Goal: Check status: Check status

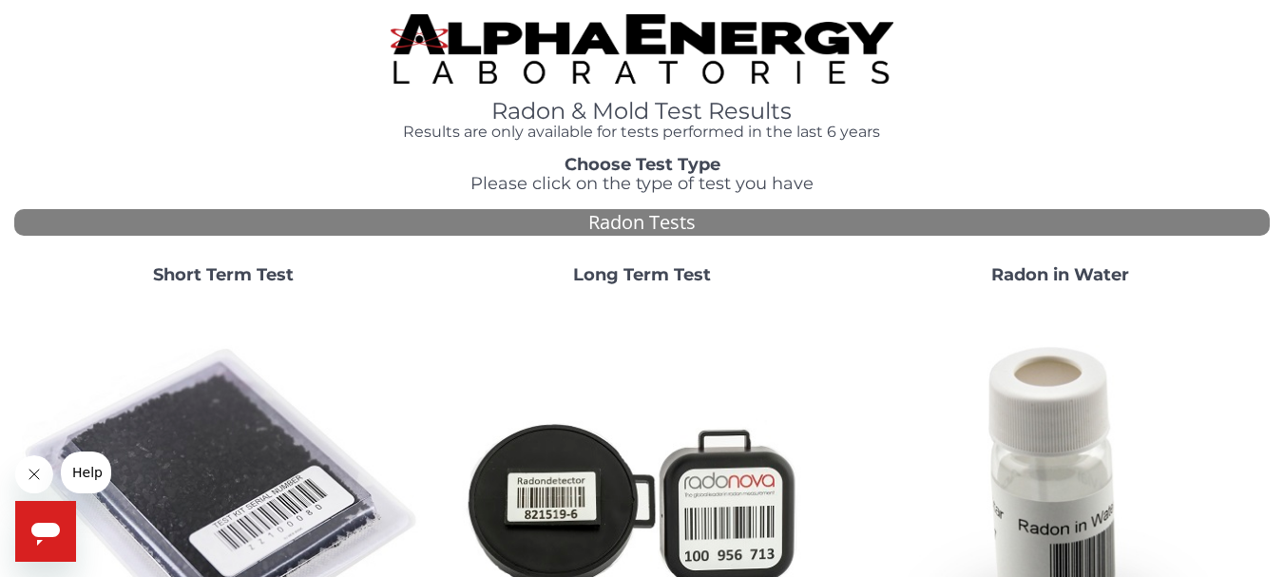
scroll to position [95, 0]
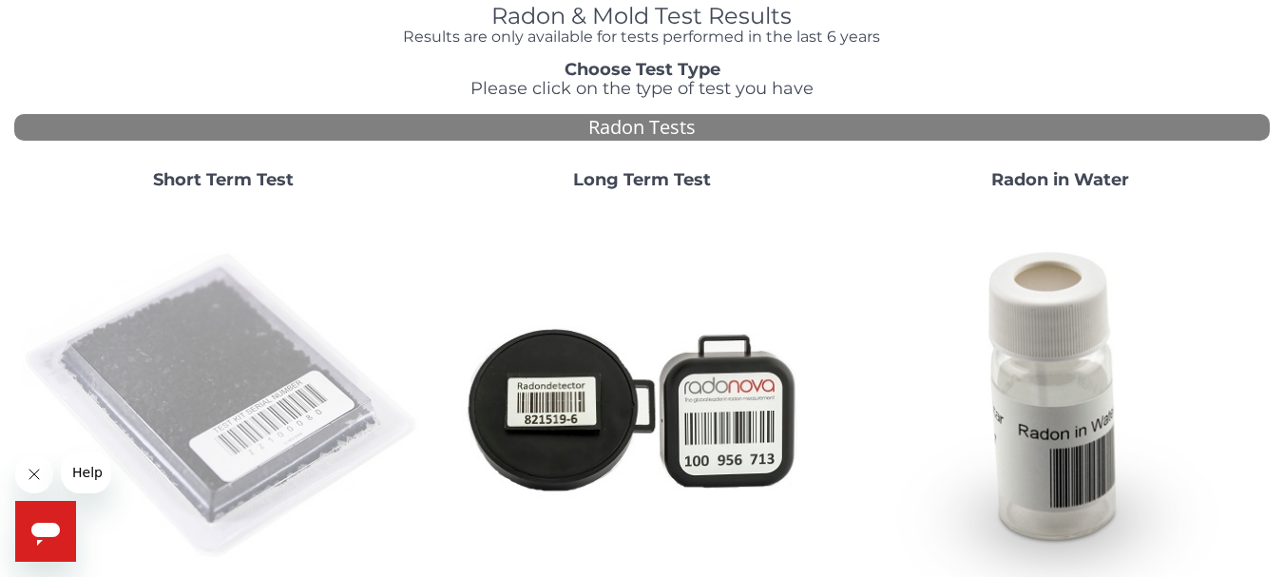
click at [268, 391] on img at bounding box center [223, 406] width 403 height 403
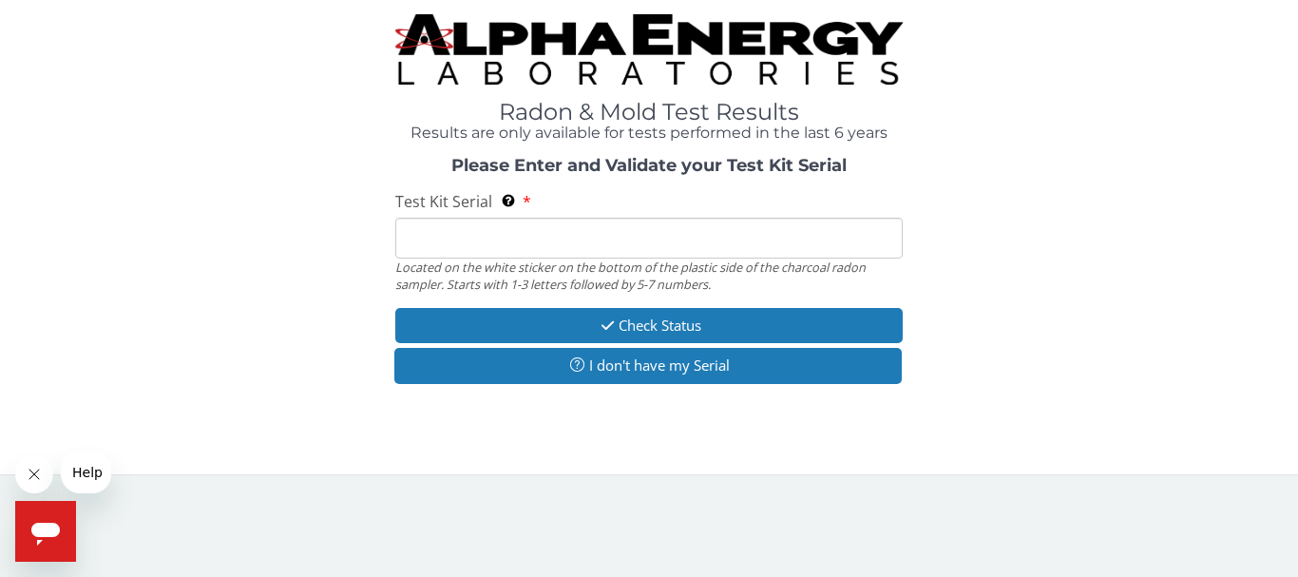
click at [480, 236] on input "Test Kit Serial Located on the white sticker on the bottom of the plastic side …" at bounding box center [648, 238] width 507 height 41
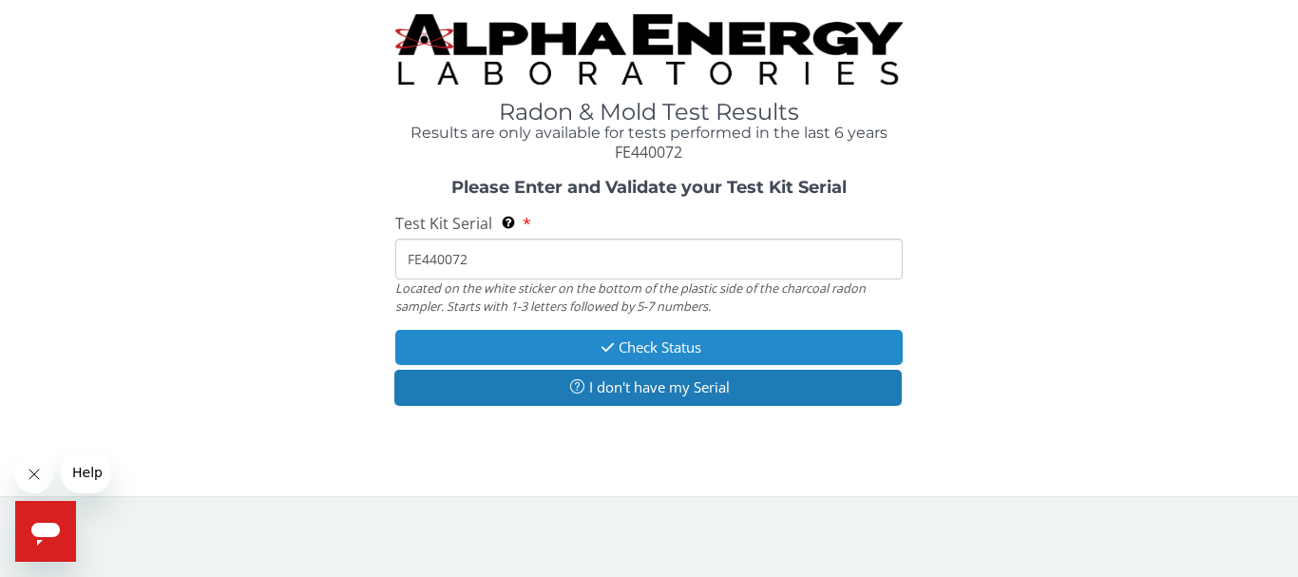
type input "FE440072"
click at [626, 350] on button "Check Status" at bounding box center [648, 347] width 507 height 35
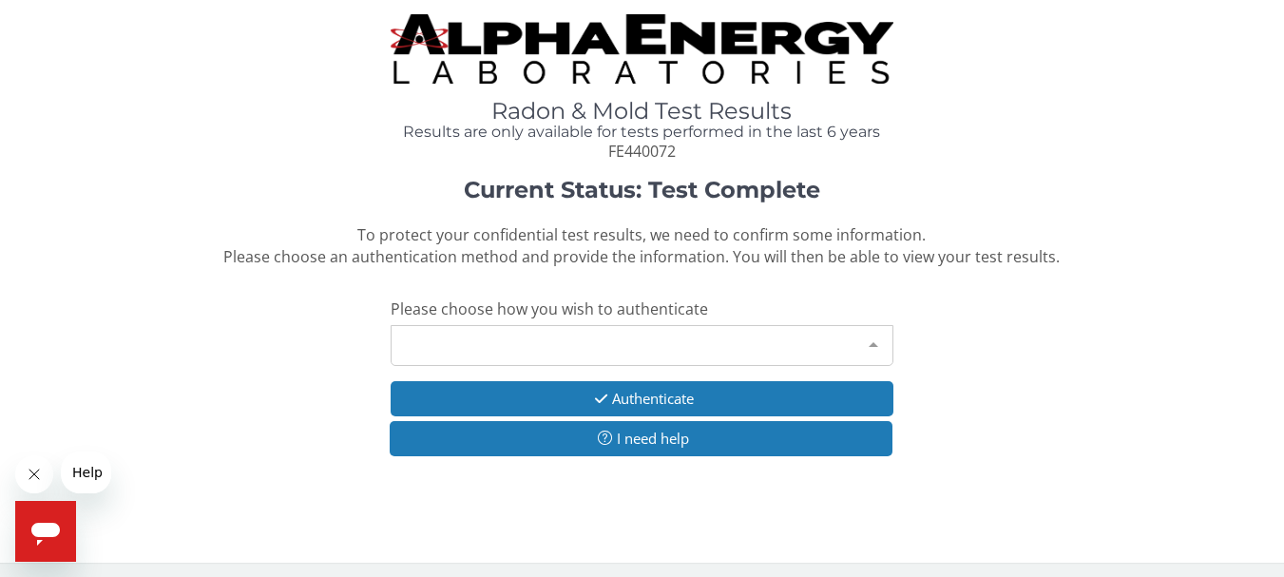
click at [873, 341] on div at bounding box center [873, 344] width 38 height 36
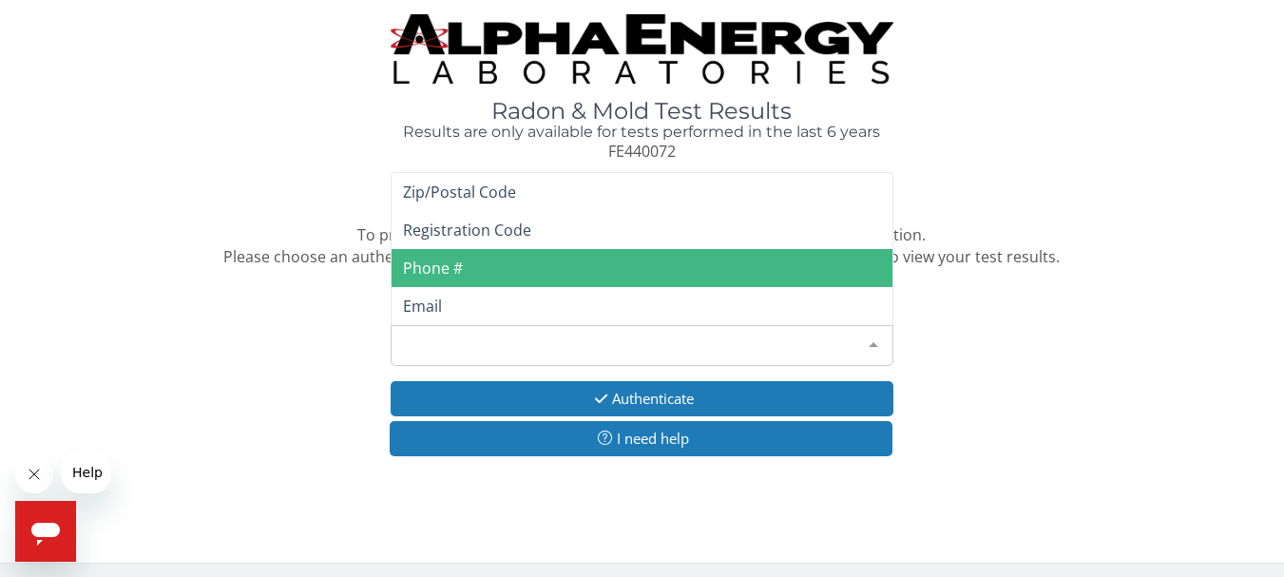
click at [473, 262] on span "Phone #" at bounding box center [642, 268] width 500 height 38
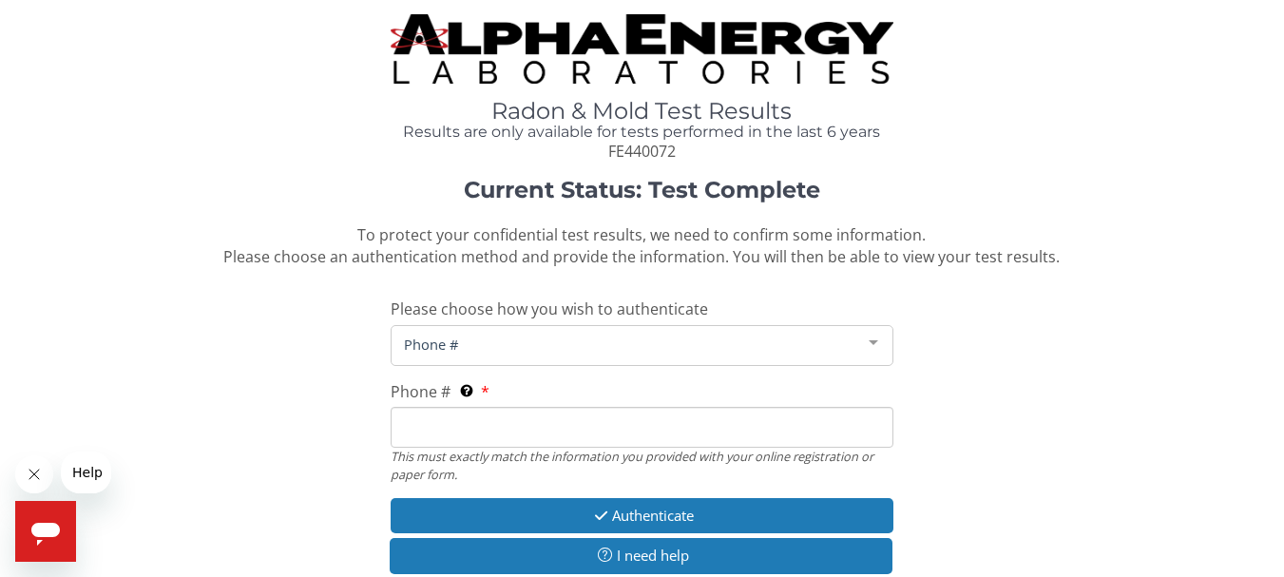
click at [481, 340] on span "Phone #" at bounding box center [626, 344] width 454 height 21
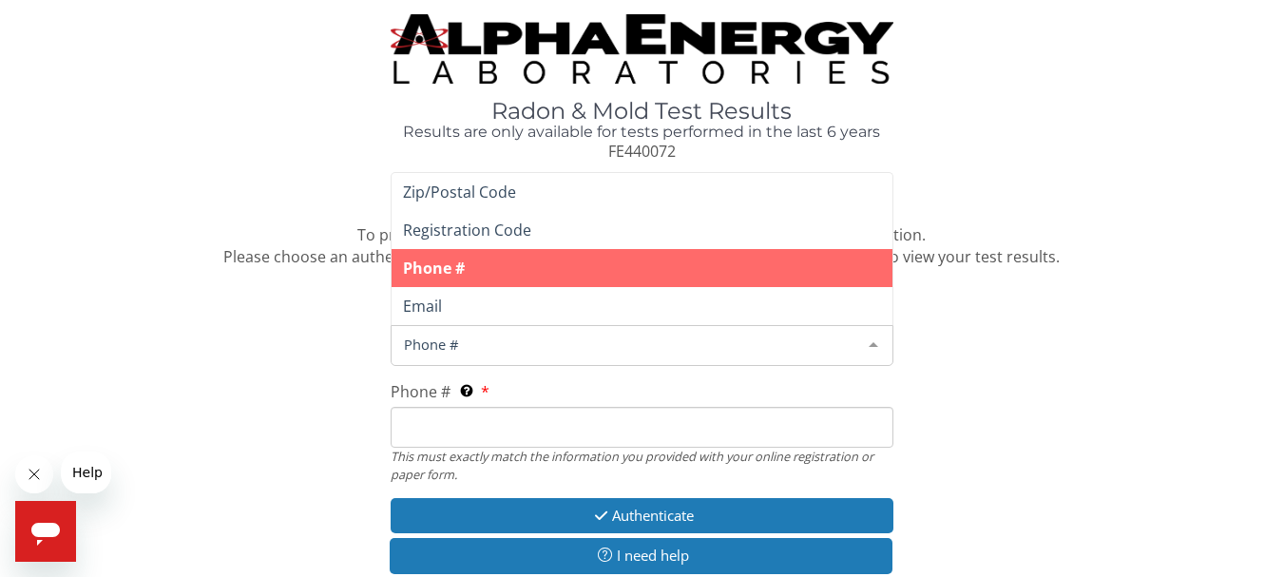
click at [469, 261] on span "Phone #" at bounding box center [642, 268] width 500 height 38
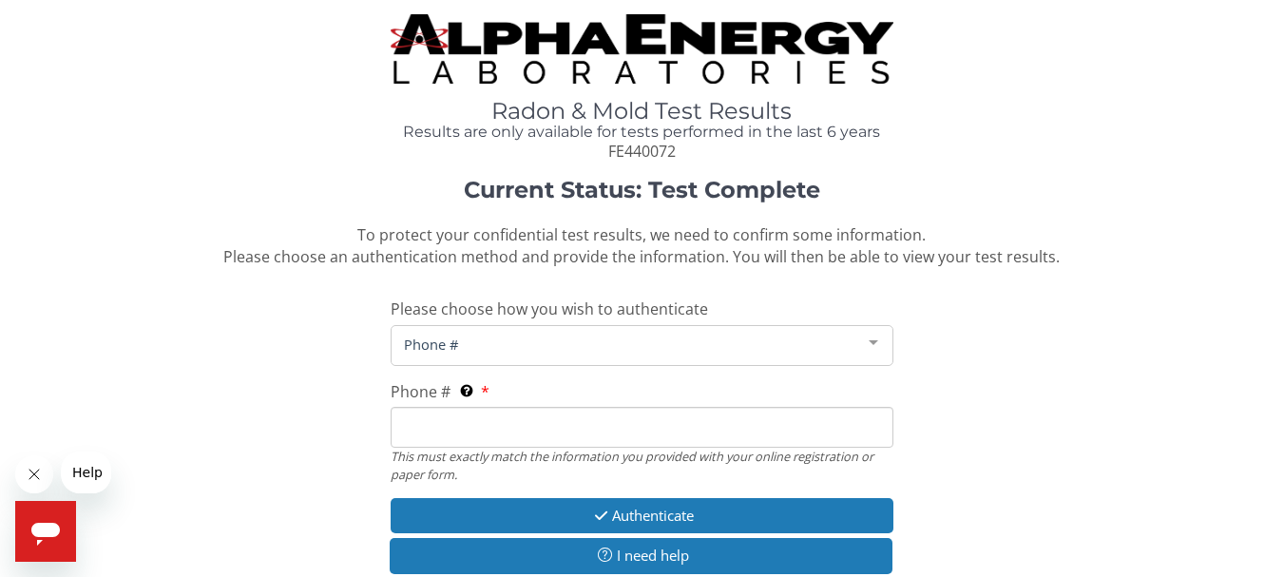
click at [469, 261] on span "Phone #" at bounding box center [642, 268] width 500 height 38
click at [464, 342] on span "Phone #" at bounding box center [626, 344] width 454 height 21
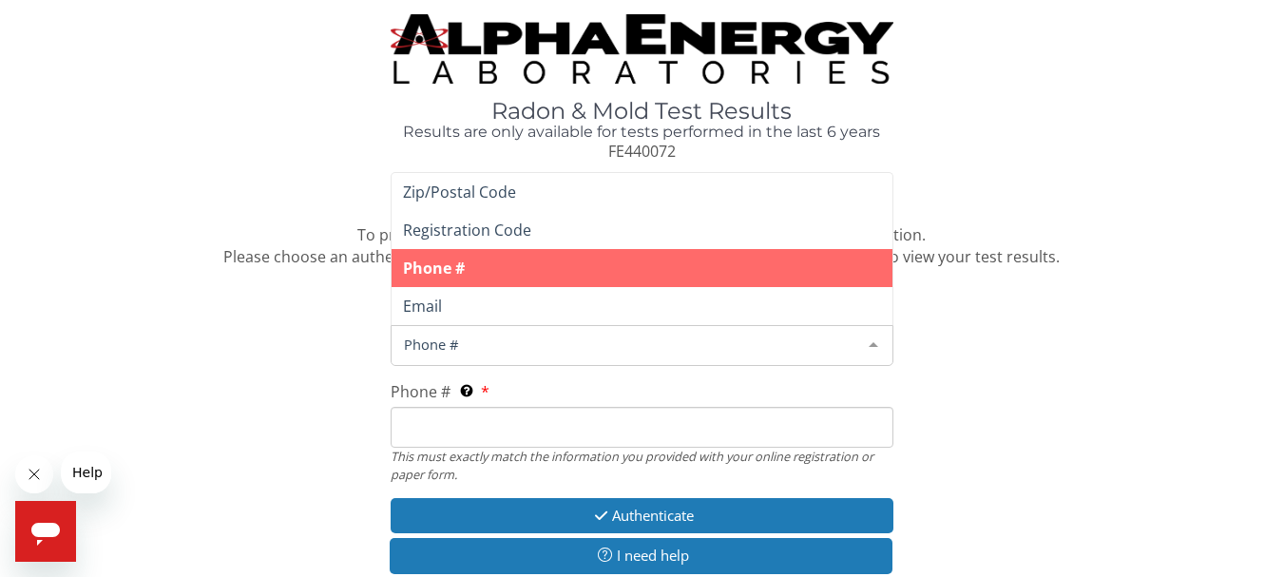
click at [464, 342] on span "Phone #" at bounding box center [626, 344] width 454 height 21
click at [489, 263] on span "Phone #" at bounding box center [642, 268] width 500 height 38
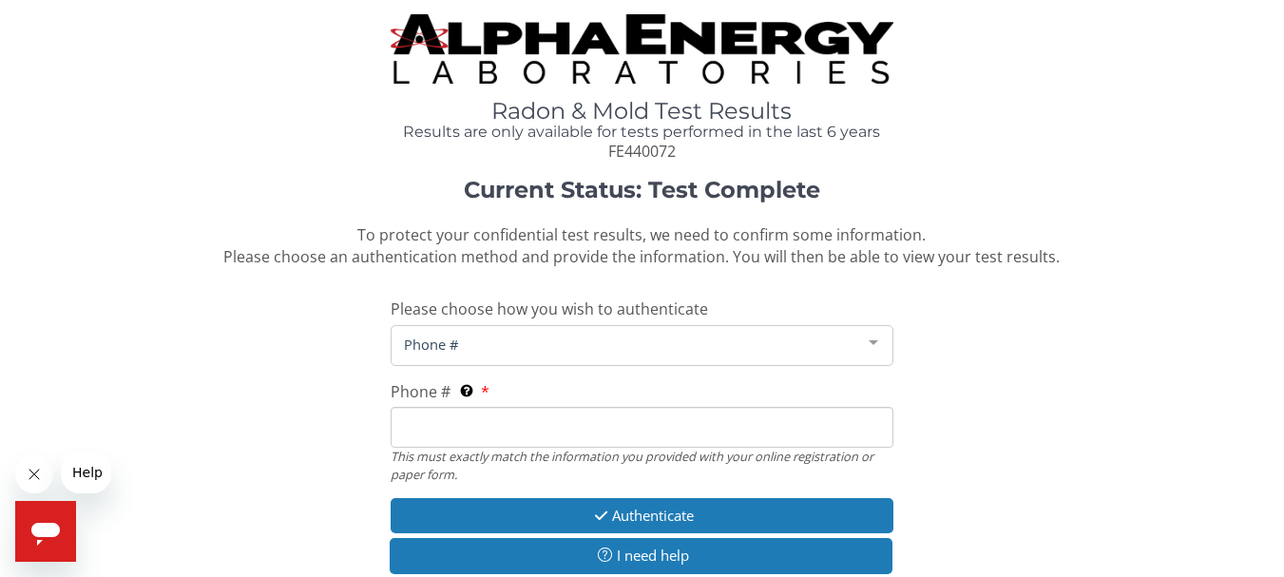
click at [439, 420] on input "Phone # This must exactly match the information you provided with your online r…" at bounding box center [642, 427] width 502 height 41
click at [839, 351] on span "Phone #" at bounding box center [626, 344] width 454 height 21
click at [494, 332] on div "Phone #" at bounding box center [642, 345] width 502 height 41
click at [493, 334] on span "Phone #" at bounding box center [626, 344] width 454 height 21
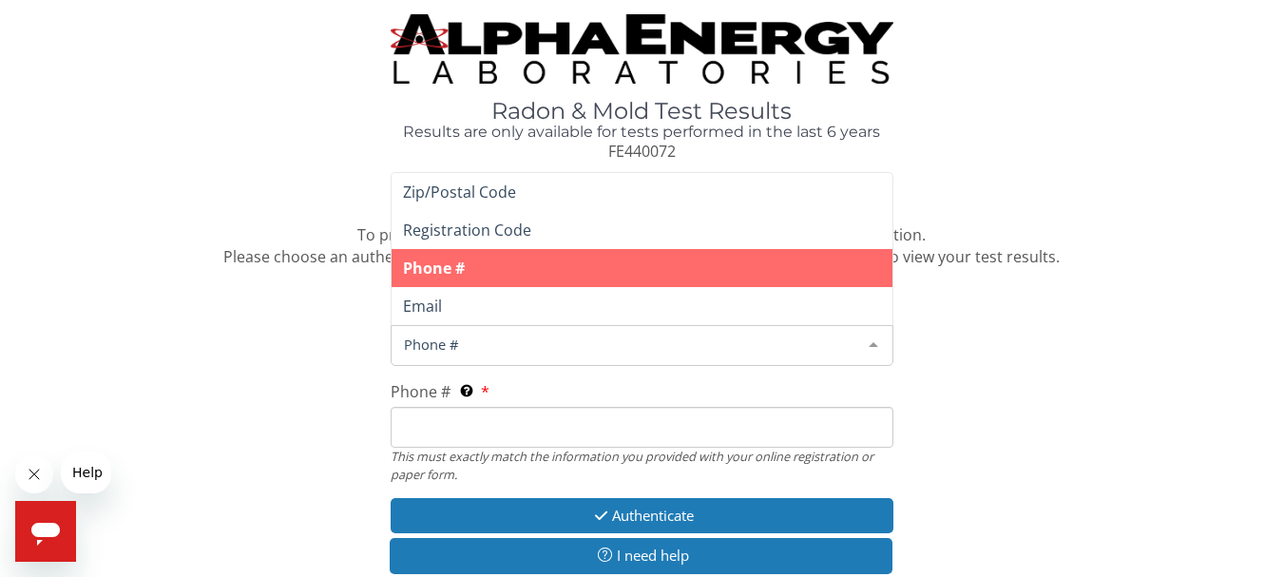
click at [479, 342] on span "Phone #" at bounding box center [626, 344] width 454 height 21
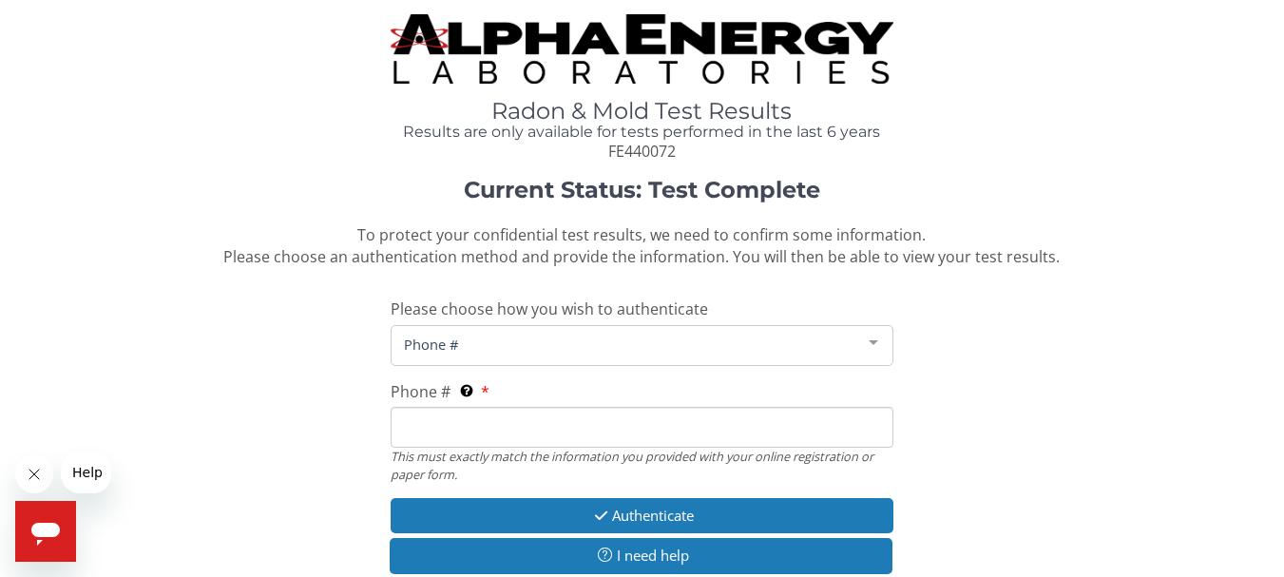
click at [411, 426] on input "Phone # This must exactly match the information you provided with your online r…" at bounding box center [642, 427] width 502 height 41
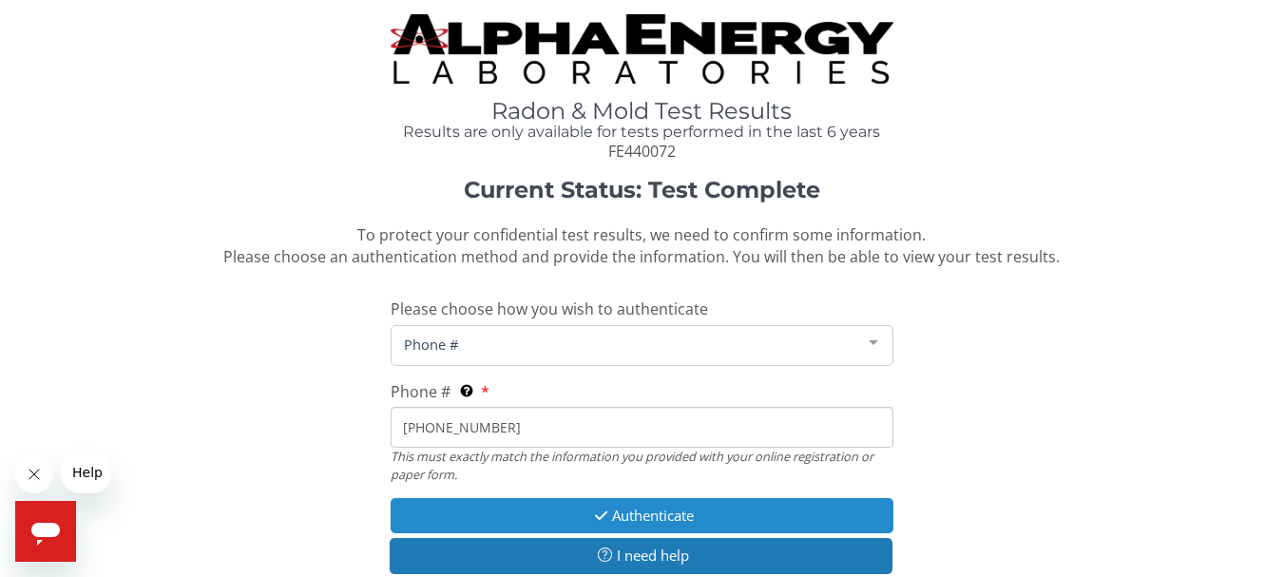
type input "[PHONE_NUMBER]"
click at [669, 518] on button "Authenticate" at bounding box center [642, 515] width 502 height 35
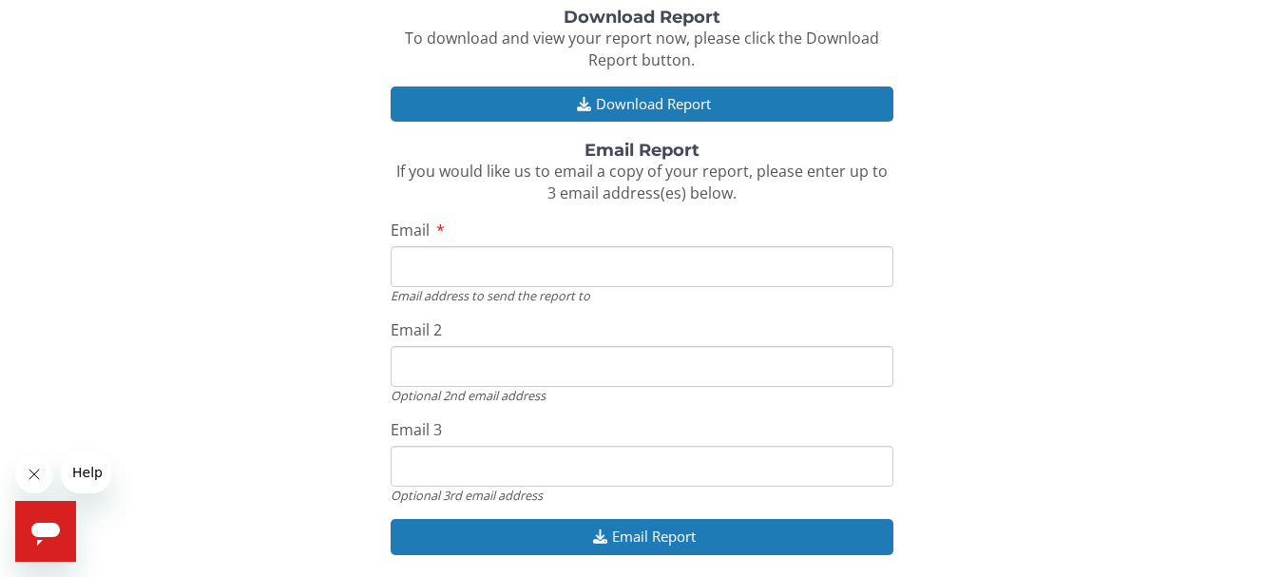
scroll to position [146, 0]
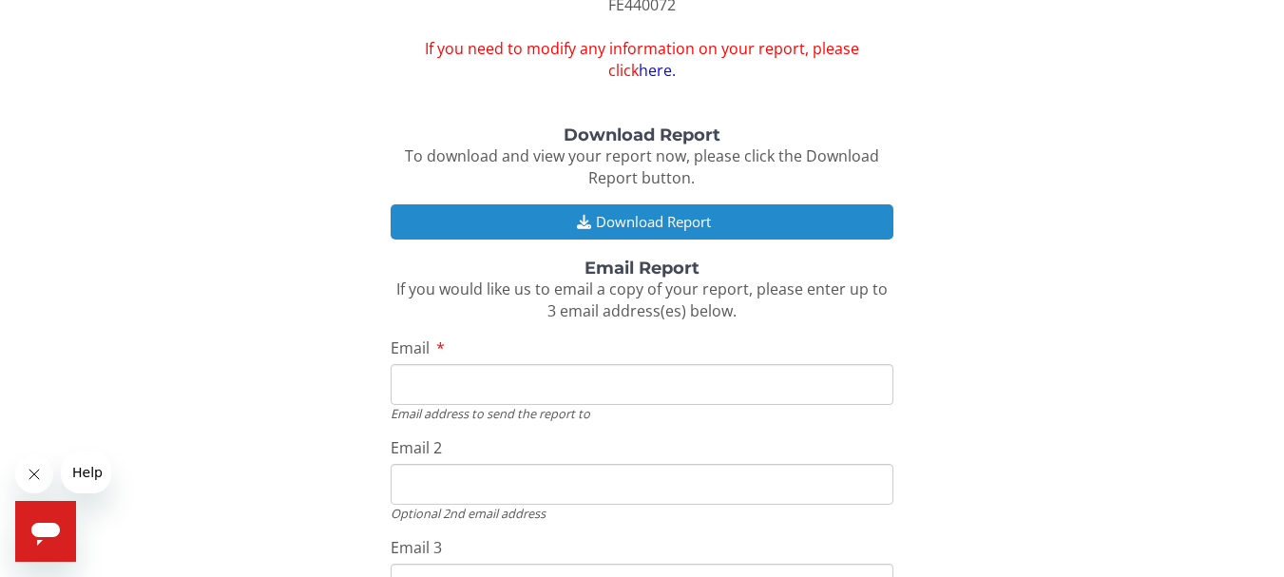
click at [659, 226] on button "Download Report" at bounding box center [642, 221] width 502 height 35
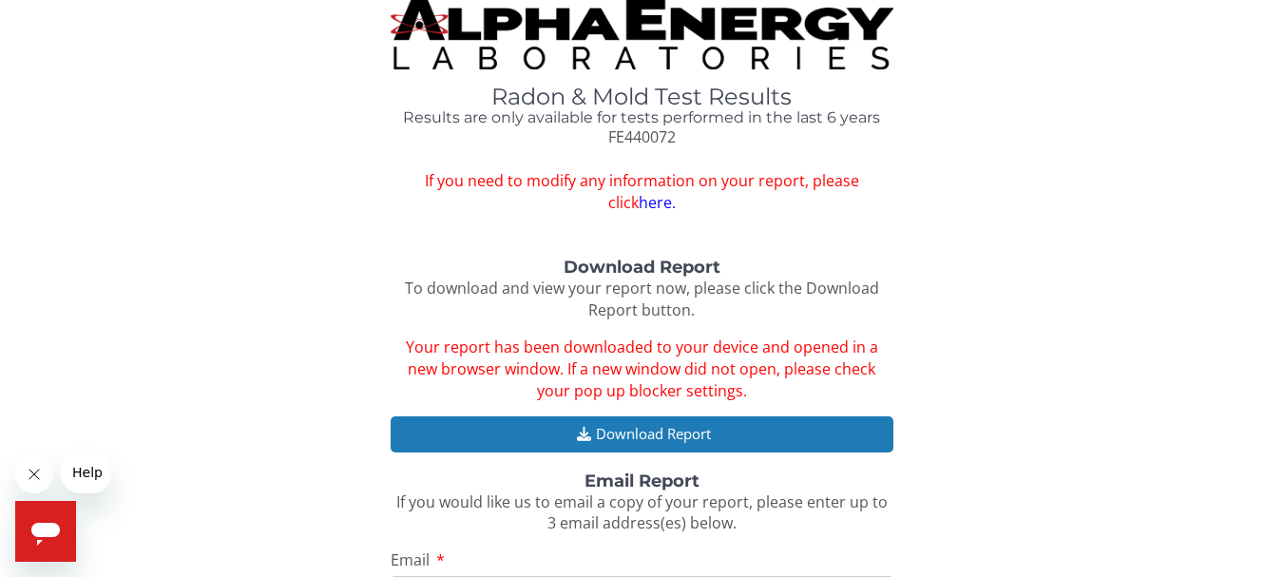
scroll to position [0, 0]
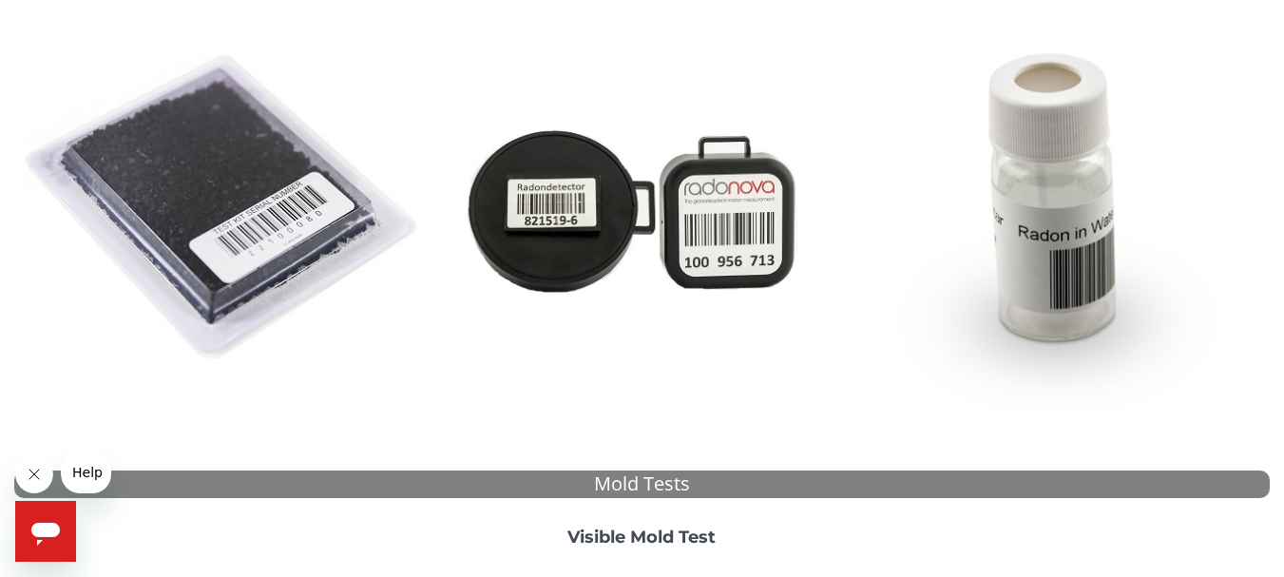
scroll to position [190, 0]
